Goal: Information Seeking & Learning: Learn about a topic

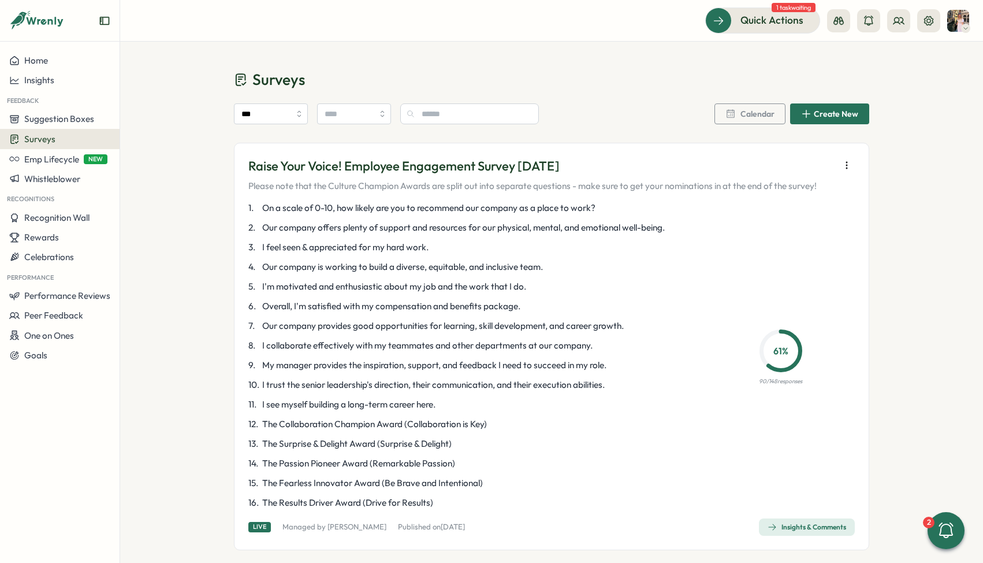
scroll to position [72, 0]
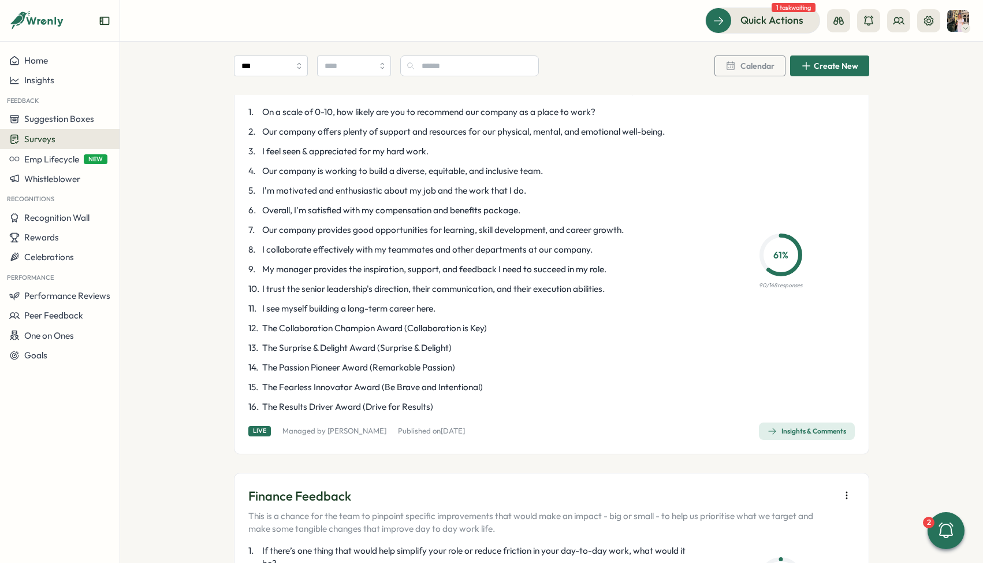
scroll to position [64, 0]
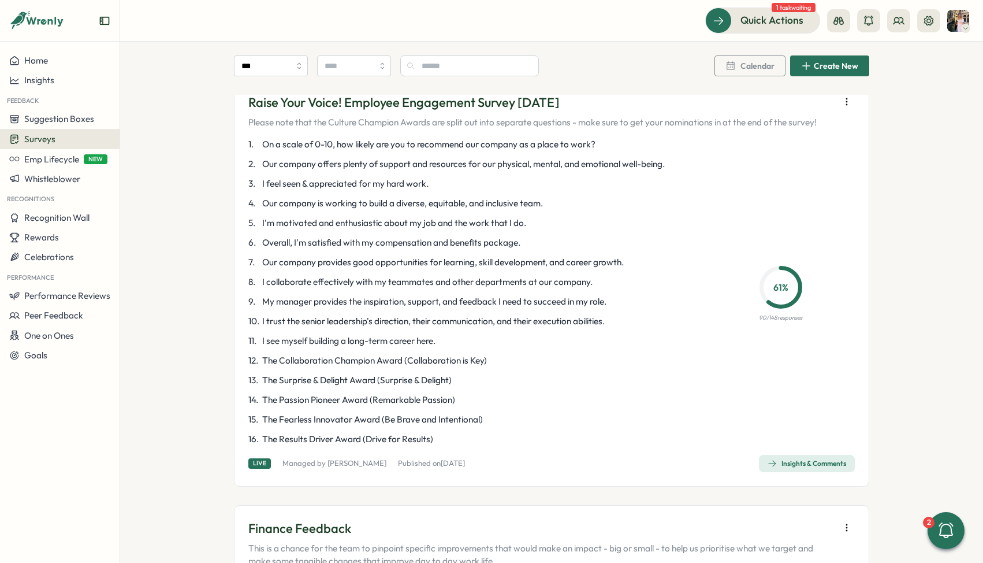
click at [820, 463] on div "Insights & Comments" at bounding box center [807, 463] width 79 height 9
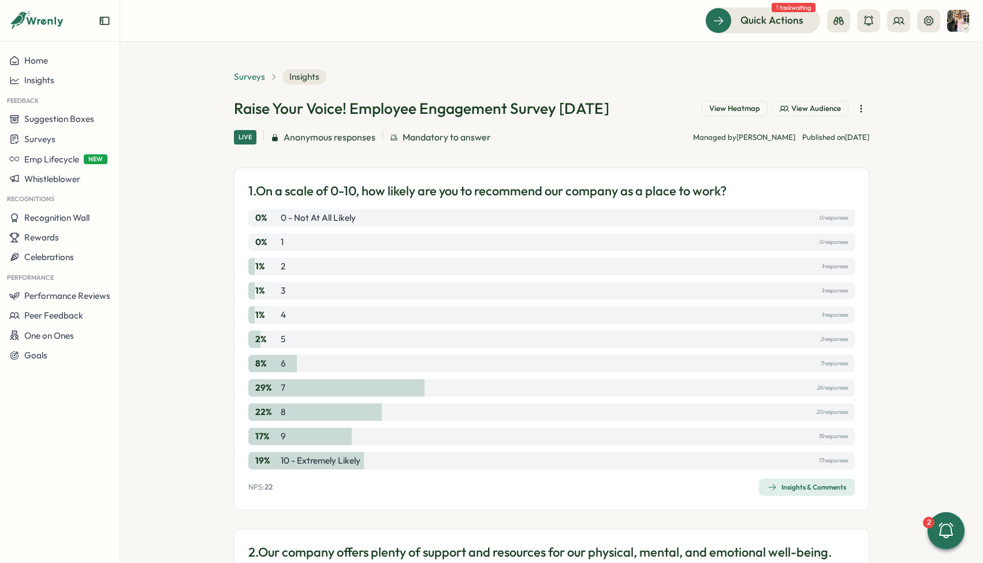
click at [259, 81] on span "Surveys" at bounding box center [249, 76] width 31 height 13
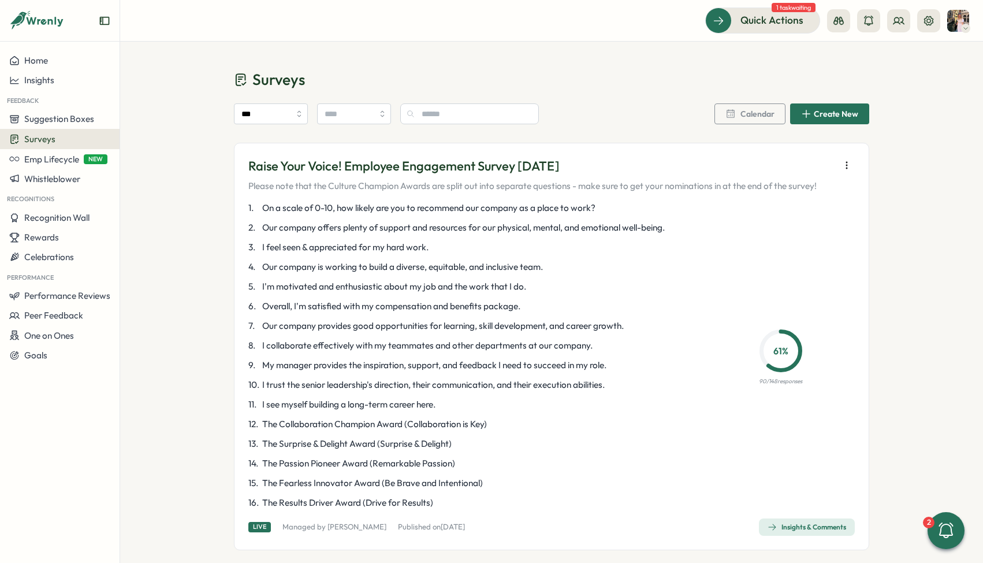
click at [799, 528] on div "Insights & Comments" at bounding box center [807, 526] width 79 height 9
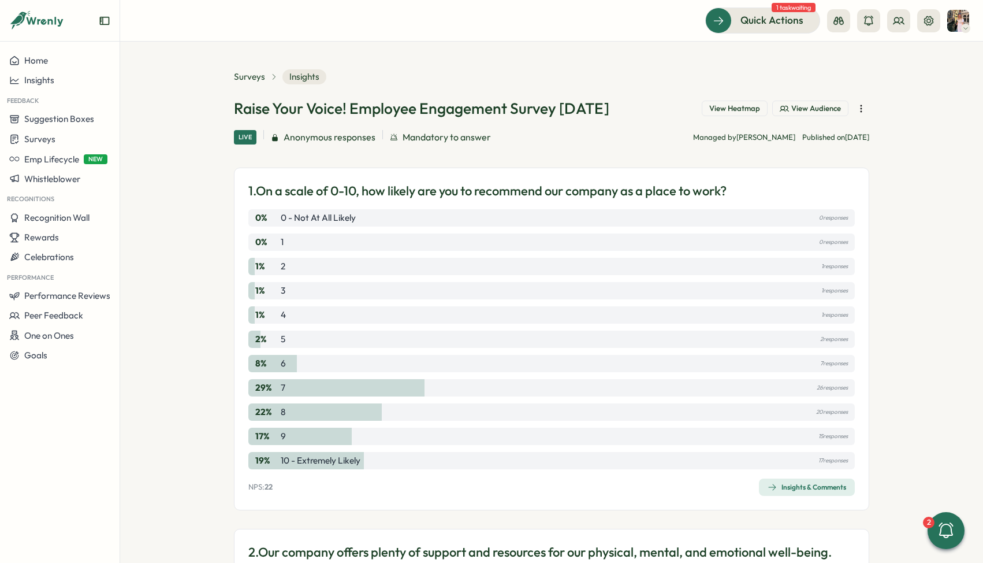
click at [792, 107] on span "View Audience" at bounding box center [817, 108] width 50 height 10
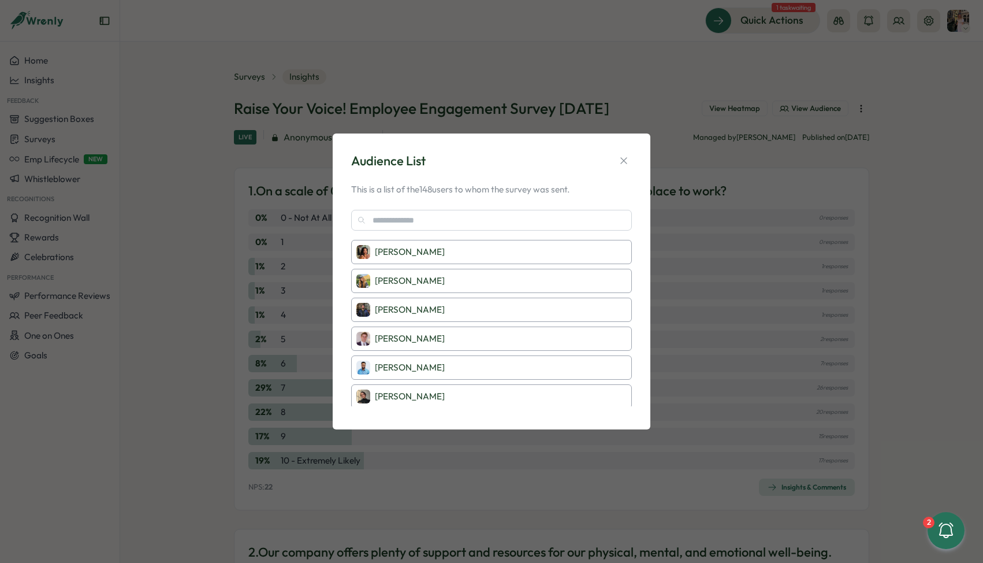
click at [704, 98] on div "Audience List This is a list of the 148 users to whom the survey was sent. Vive…" at bounding box center [491, 281] width 983 height 563
click at [618, 161] on icon "button" at bounding box center [624, 161] width 12 height 12
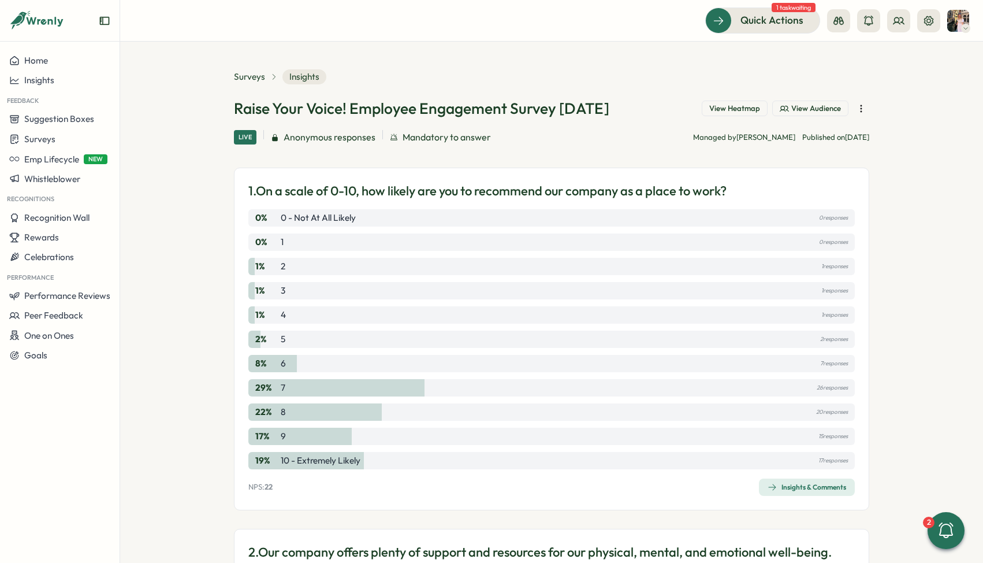
click at [712, 109] on span "View Heatmap" at bounding box center [735, 108] width 51 height 10
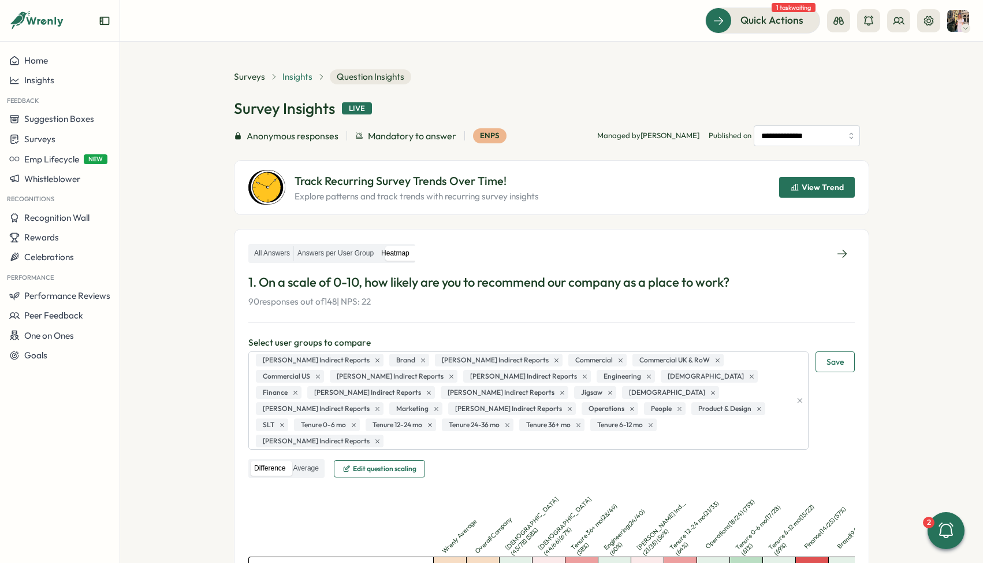
click at [294, 76] on span "Insights" at bounding box center [298, 76] width 30 height 13
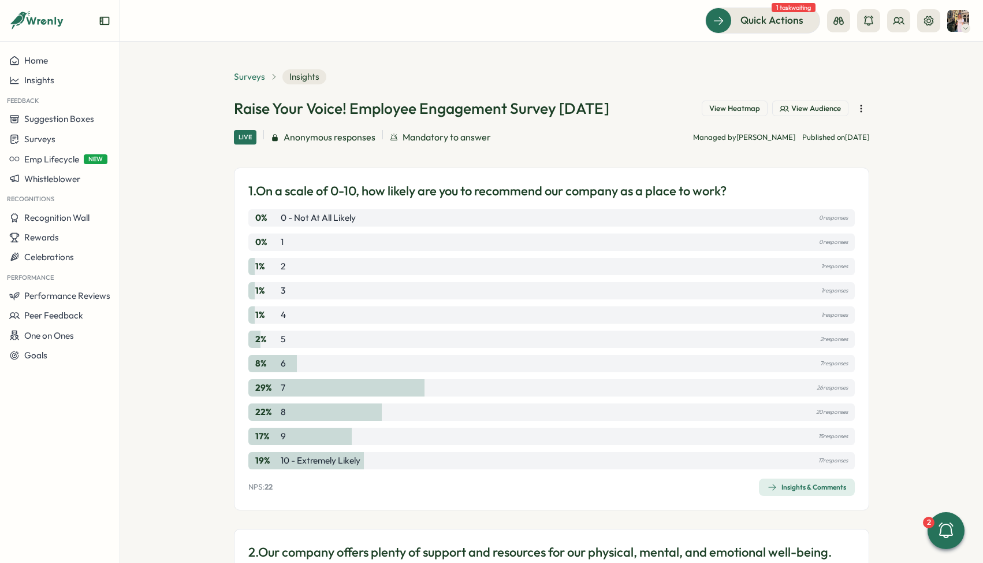
click at [251, 77] on span "Surveys" at bounding box center [249, 76] width 31 height 13
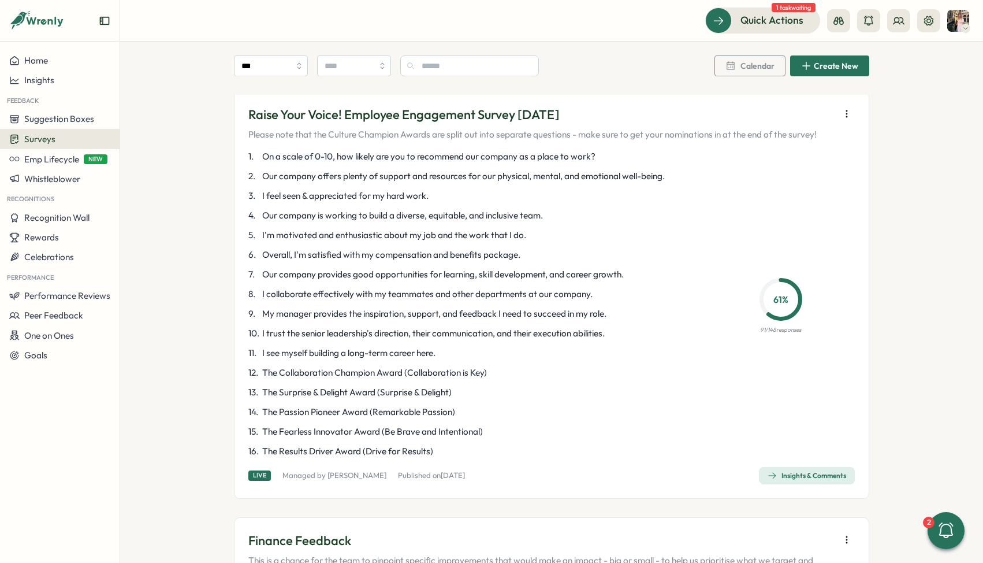
scroll to position [68, 0]
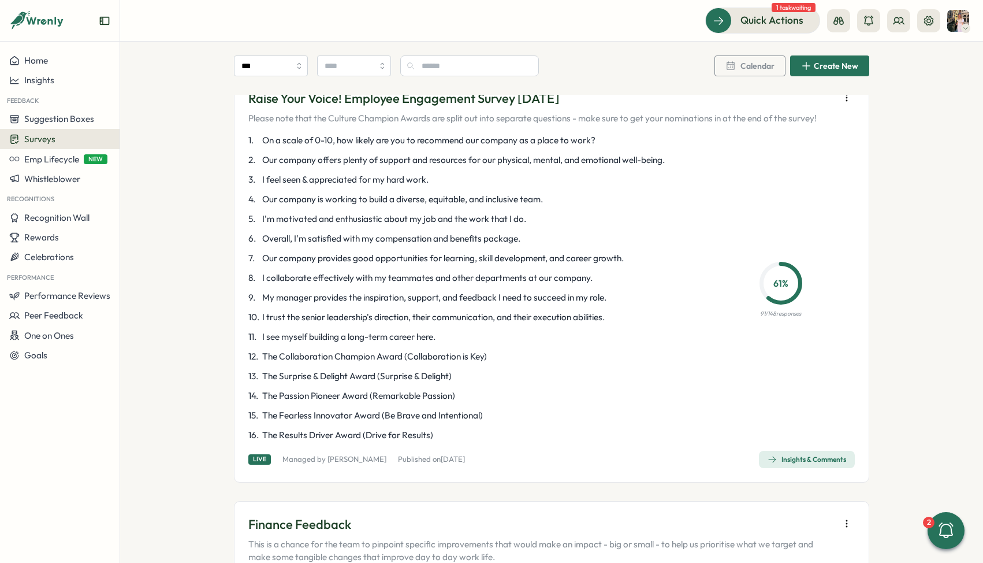
click at [790, 455] on div "Insights & Comments" at bounding box center [807, 459] width 79 height 9
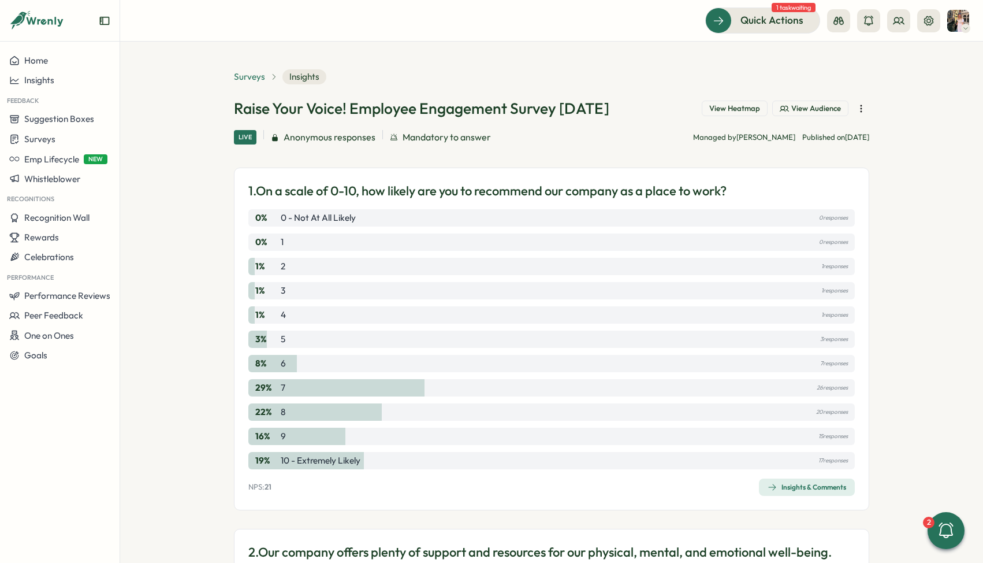
click at [254, 76] on span "Surveys" at bounding box center [249, 76] width 31 height 13
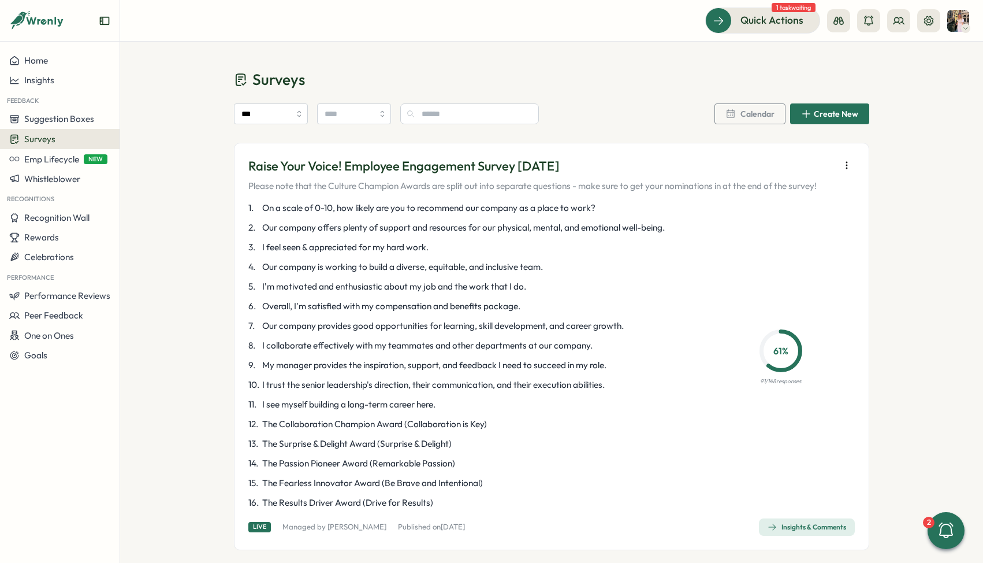
click at [814, 521] on span "Insights & Comments" at bounding box center [807, 527] width 79 height 16
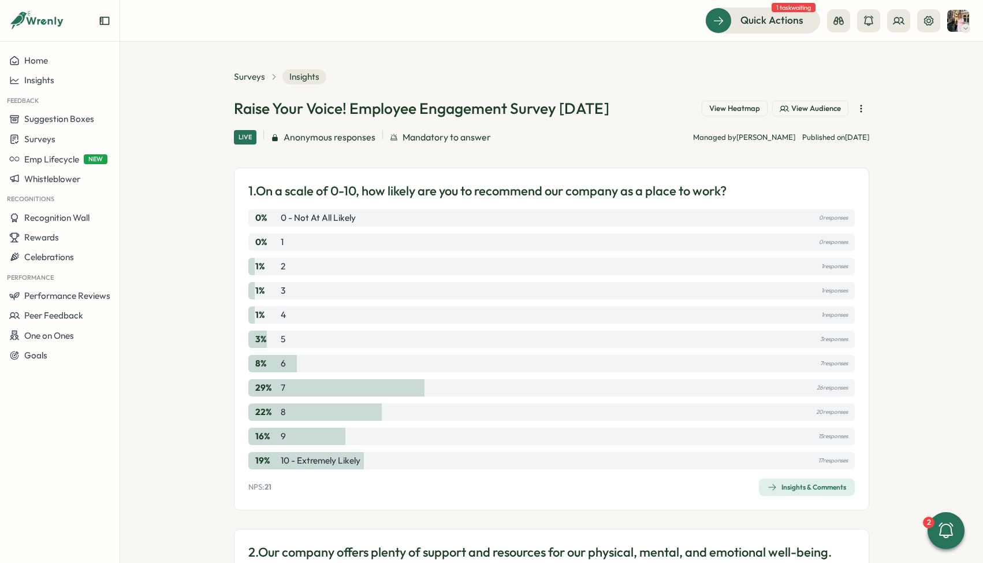
click at [853, 109] on button "button" at bounding box center [861, 109] width 16 height 16
click at [599, 138] on div "Live Anonymous responses Mandatory to answer Managed by Viveca Riley Published …" at bounding box center [552, 137] width 636 height 14
click at [778, 489] on div "Insights & Comments" at bounding box center [807, 486] width 79 height 9
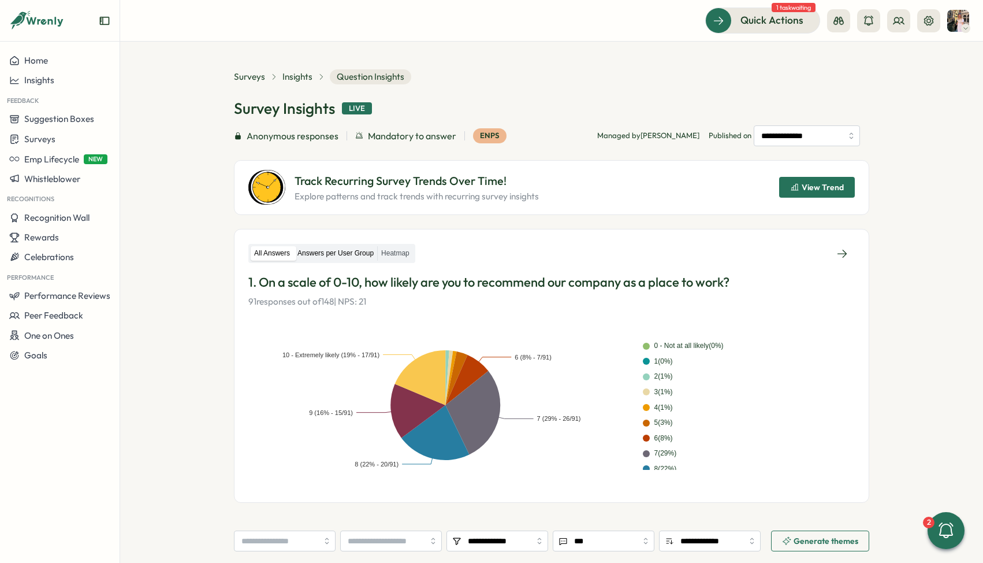
click at [352, 249] on label "Answers per User Group" at bounding box center [335, 253] width 83 height 14
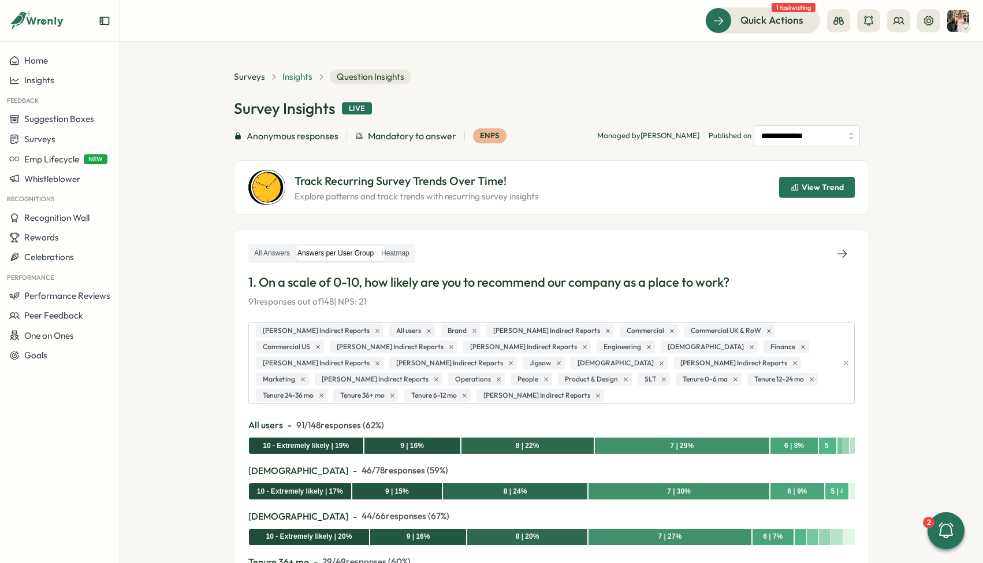
click at [291, 76] on span "Insights" at bounding box center [298, 76] width 30 height 13
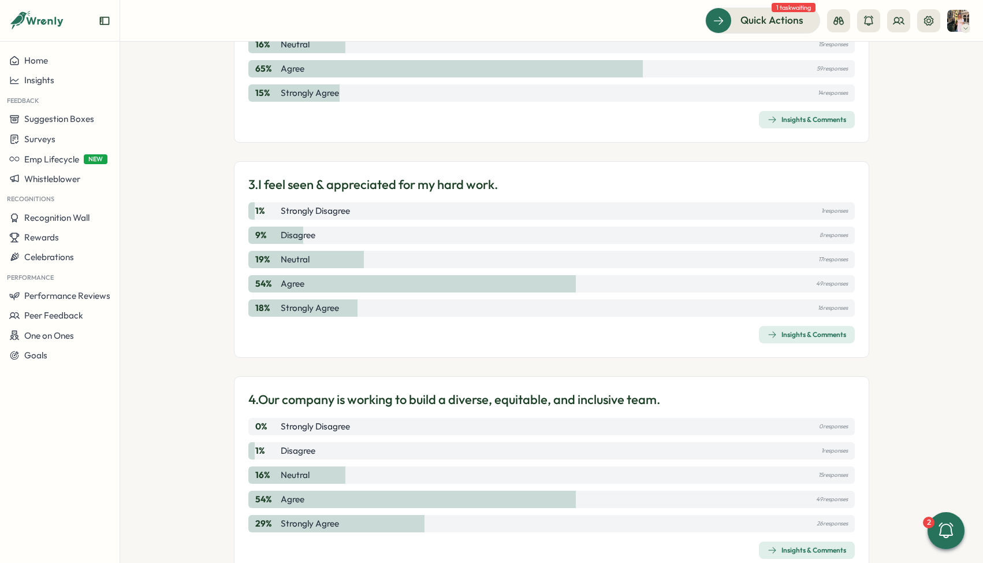
scroll to position [576, 0]
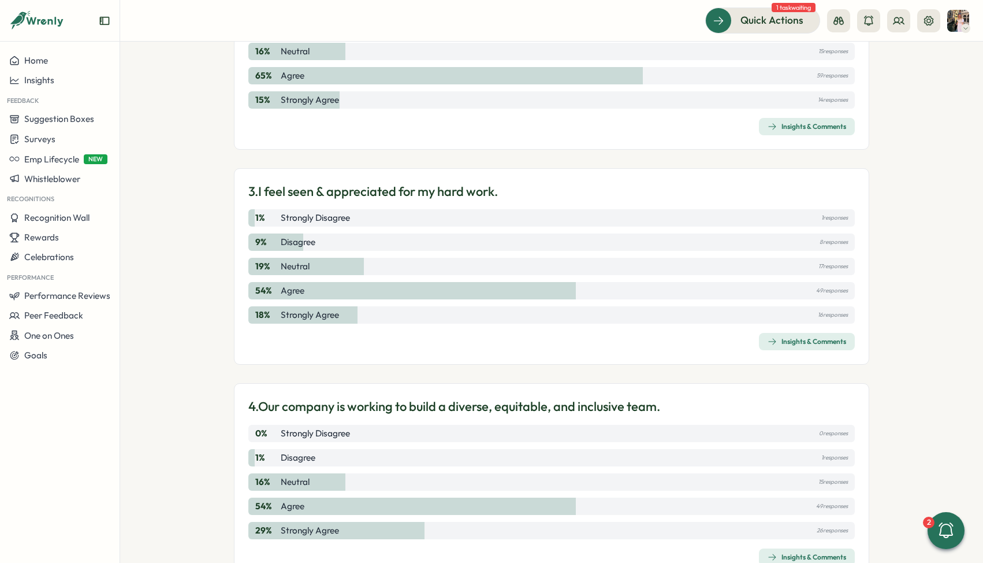
click at [782, 341] on div "Insights & Comments" at bounding box center [807, 341] width 79 height 9
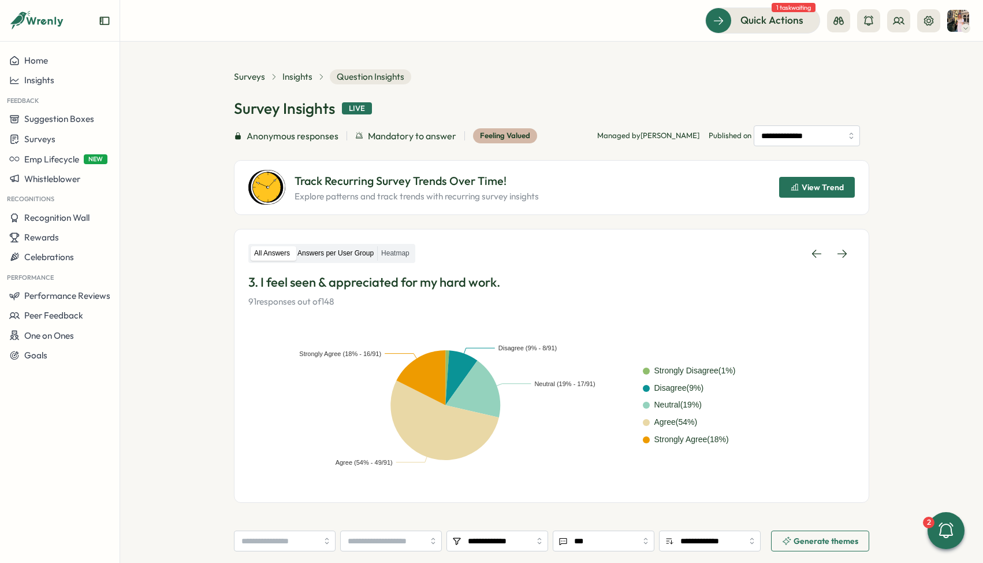
click at [373, 253] on label "Answers per User Group" at bounding box center [335, 253] width 83 height 14
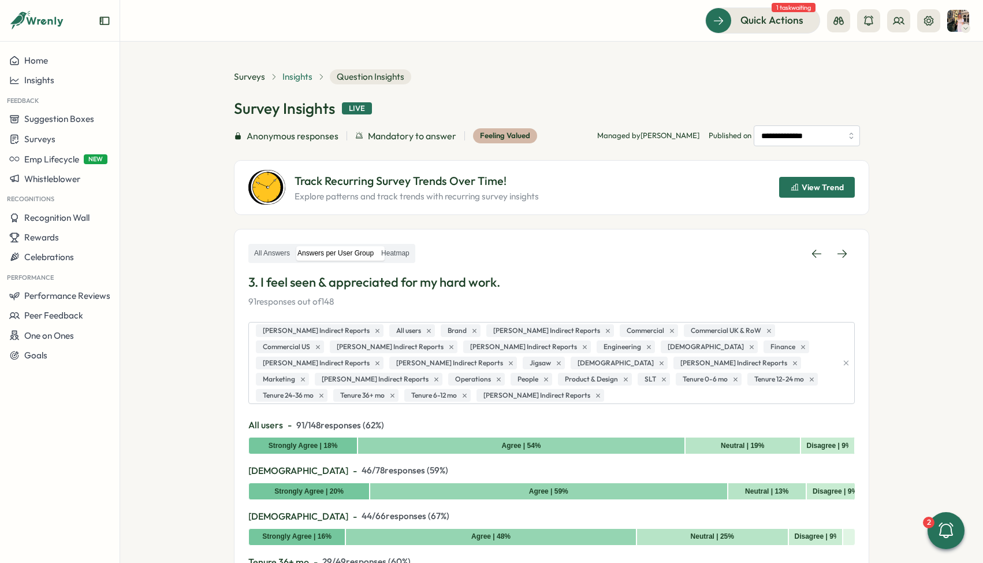
click at [291, 75] on span "Insights" at bounding box center [298, 76] width 30 height 13
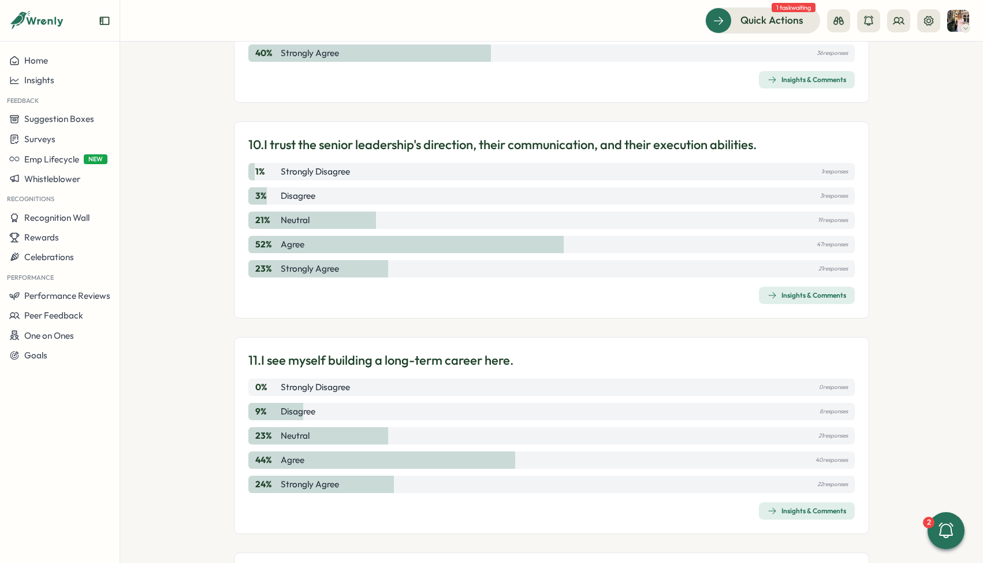
scroll to position [2140, 0]
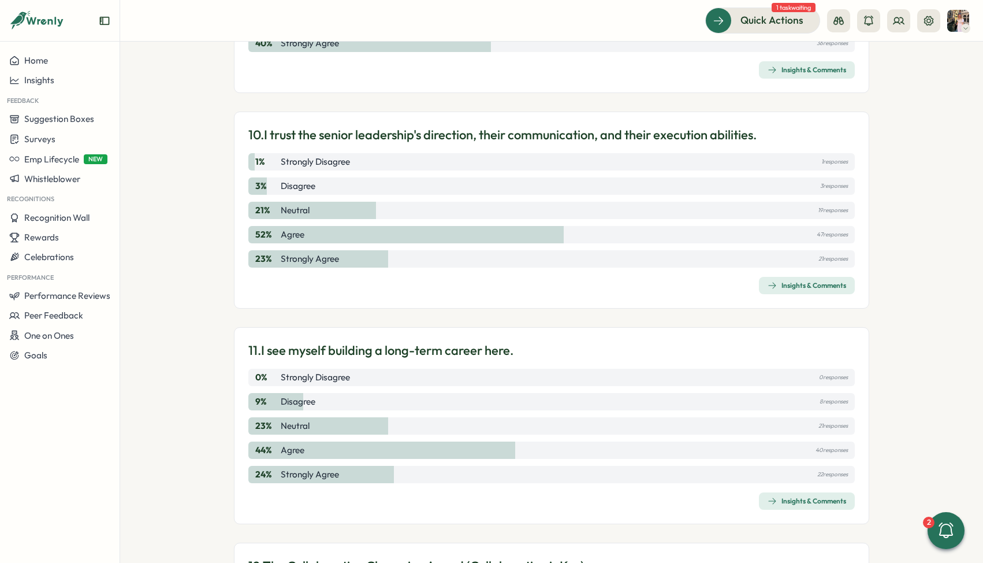
click at [796, 495] on span "Insights & Comments" at bounding box center [807, 501] width 79 height 16
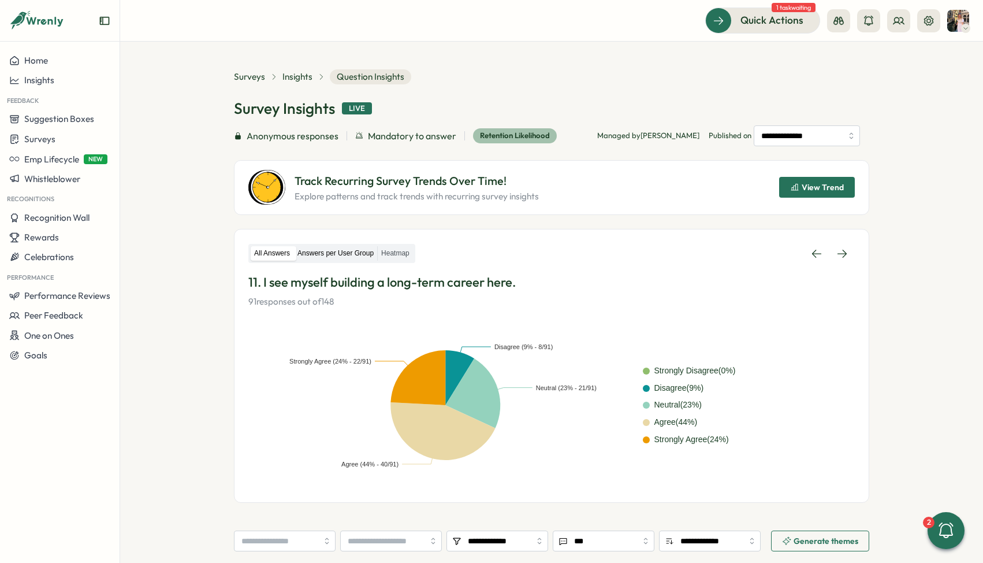
click at [358, 252] on label "Answers per User Group" at bounding box center [335, 253] width 83 height 14
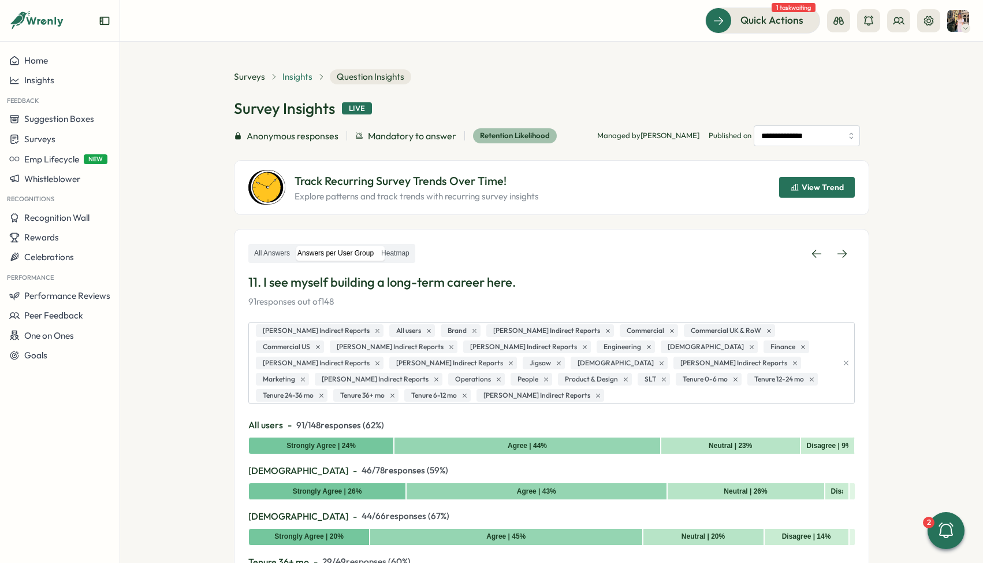
click at [294, 78] on span "Insights" at bounding box center [298, 76] width 30 height 13
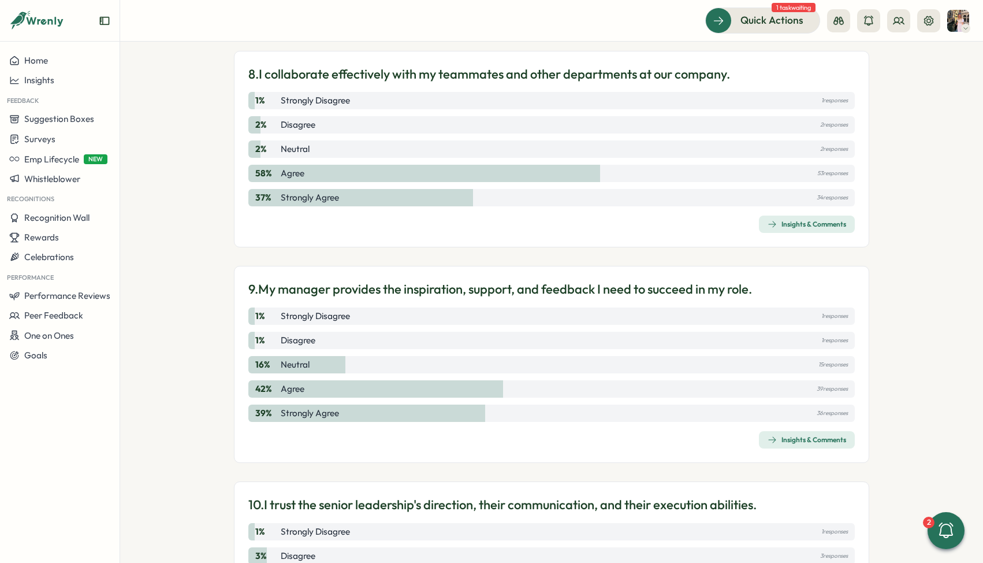
scroll to position [1744, 0]
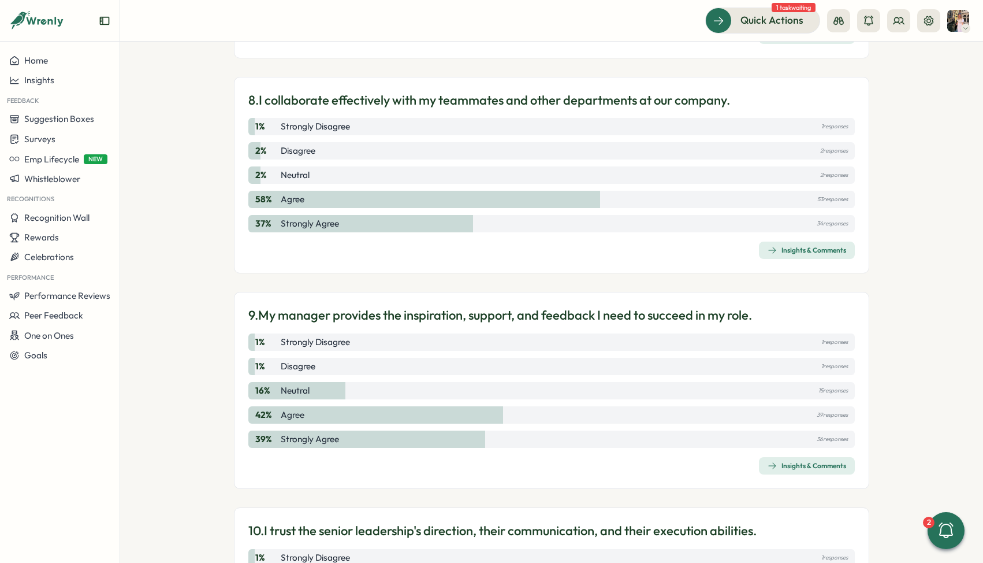
click at [770, 462] on icon "button" at bounding box center [772, 465] width 9 height 9
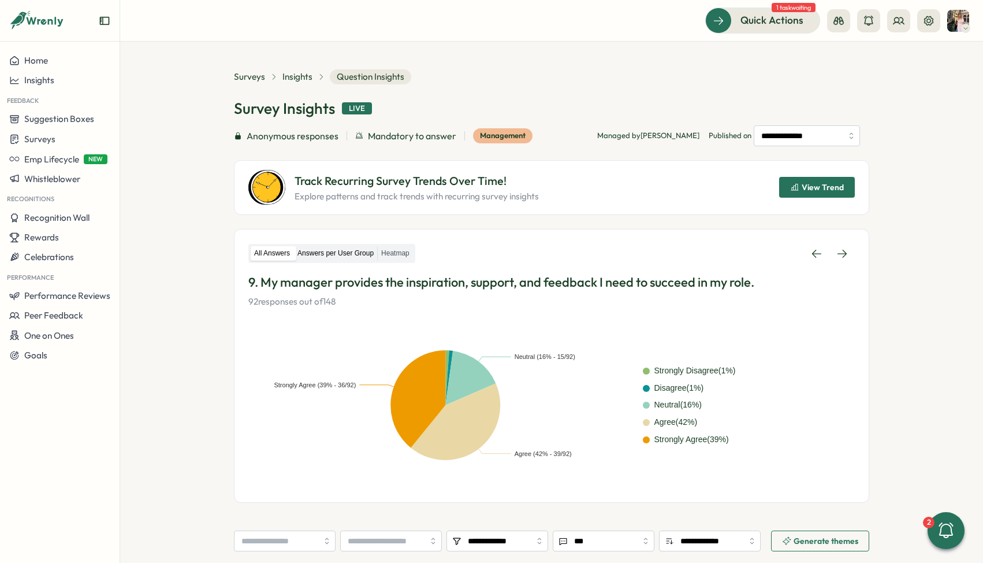
click at [350, 252] on label "Answers per User Group" at bounding box center [335, 253] width 83 height 14
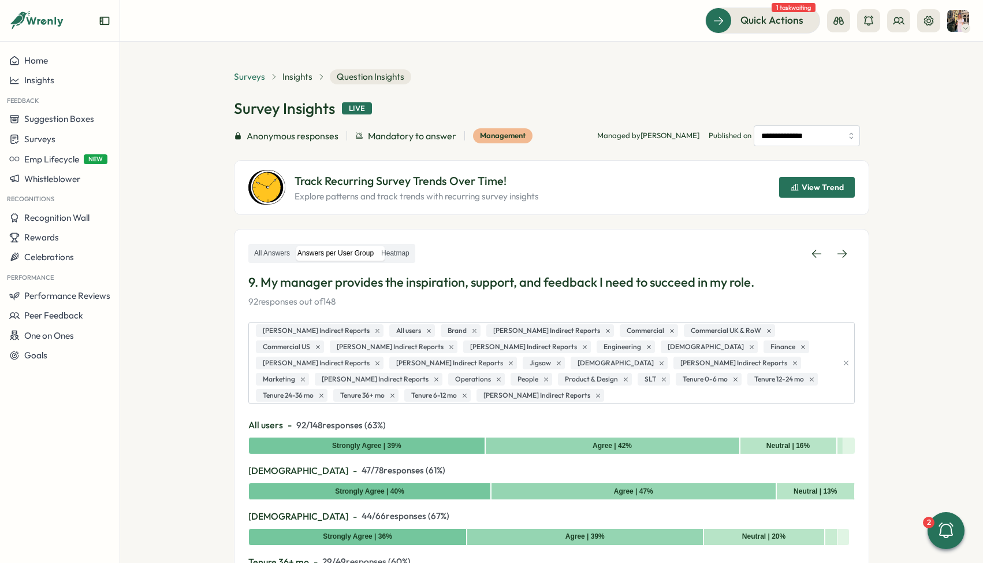
click at [243, 75] on span "Surveys" at bounding box center [249, 76] width 31 height 13
